Goal: Navigation & Orientation: Find specific page/section

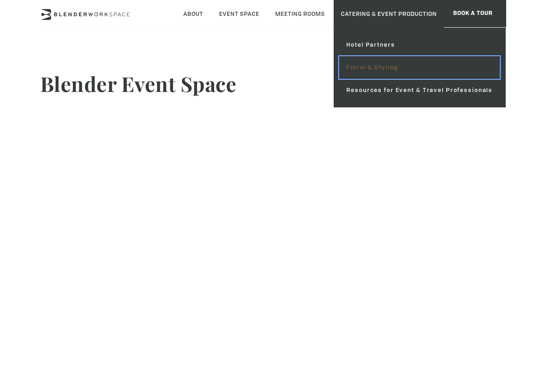
click at [357, 66] on link "Floral & Styling" at bounding box center [419, 67] width 161 height 23
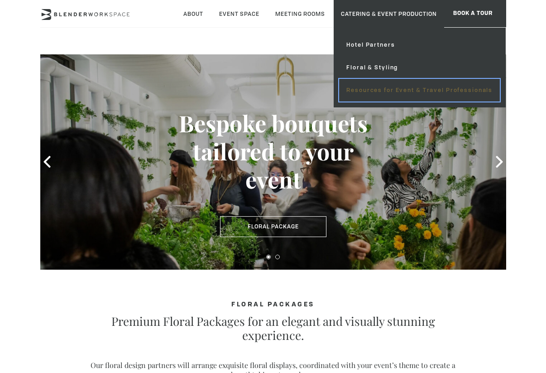
click at [384, 91] on link "Resources for Event & Travel Professionals" at bounding box center [419, 90] width 161 height 23
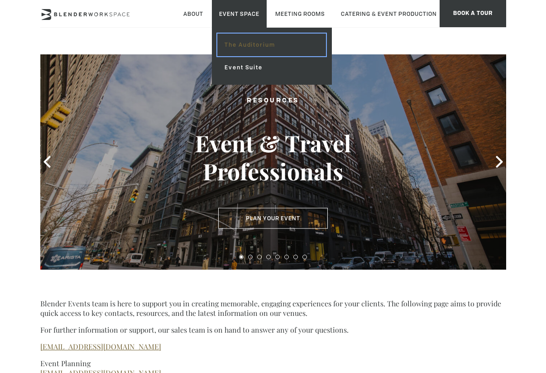
click at [248, 50] on link "The Auditorium" at bounding box center [271, 45] width 108 height 23
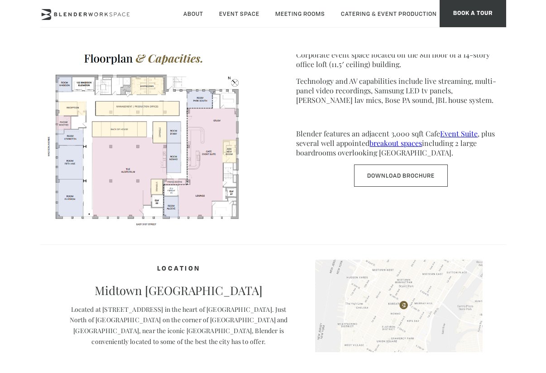
scroll to position [374, 0]
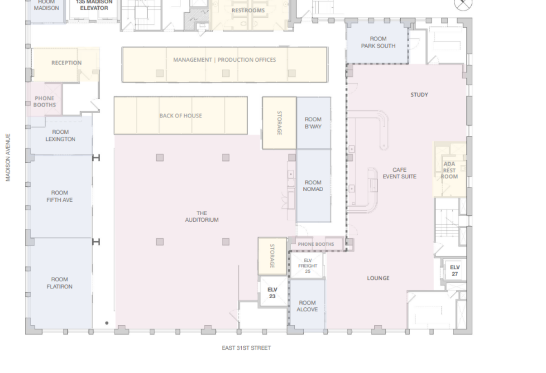
drag, startPoint x: 90, startPoint y: 96, endPoint x: 108, endPoint y: 85, distance: 21.6
